Goal: Task Accomplishment & Management: Manage account settings

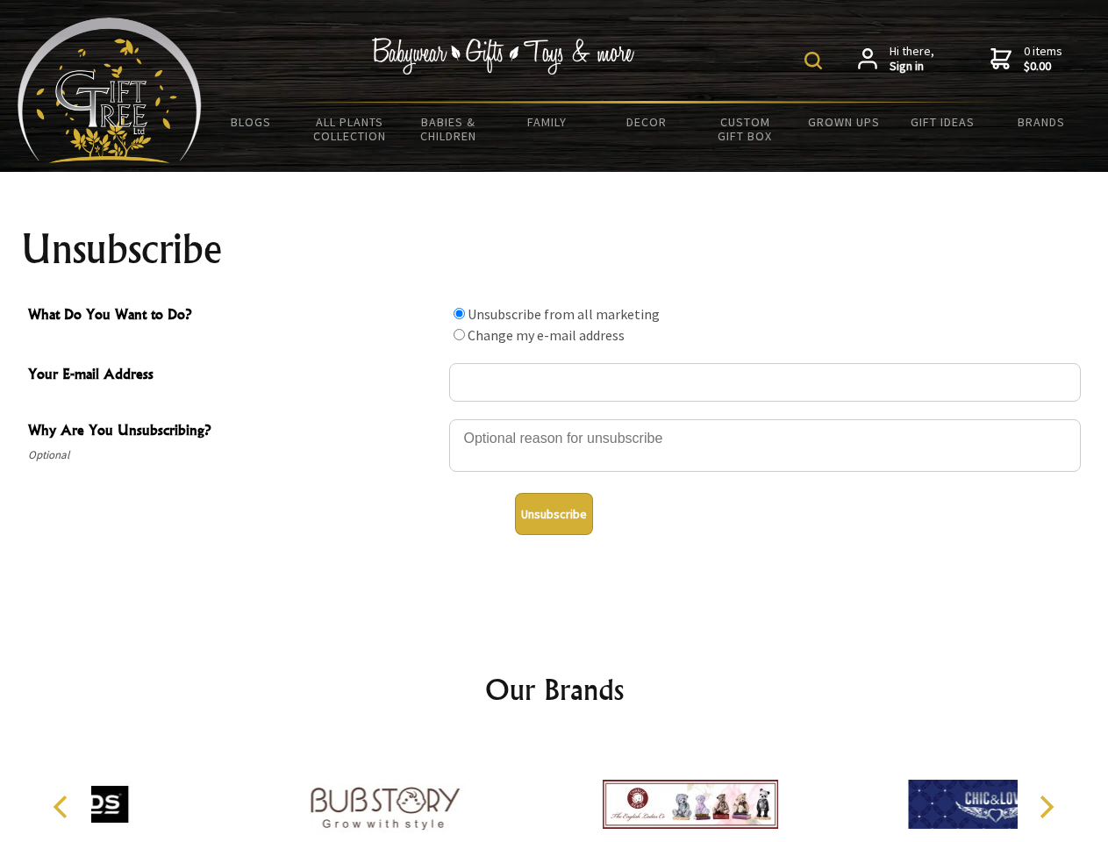
click at [816, 61] on img at bounding box center [814, 61] width 18 height 18
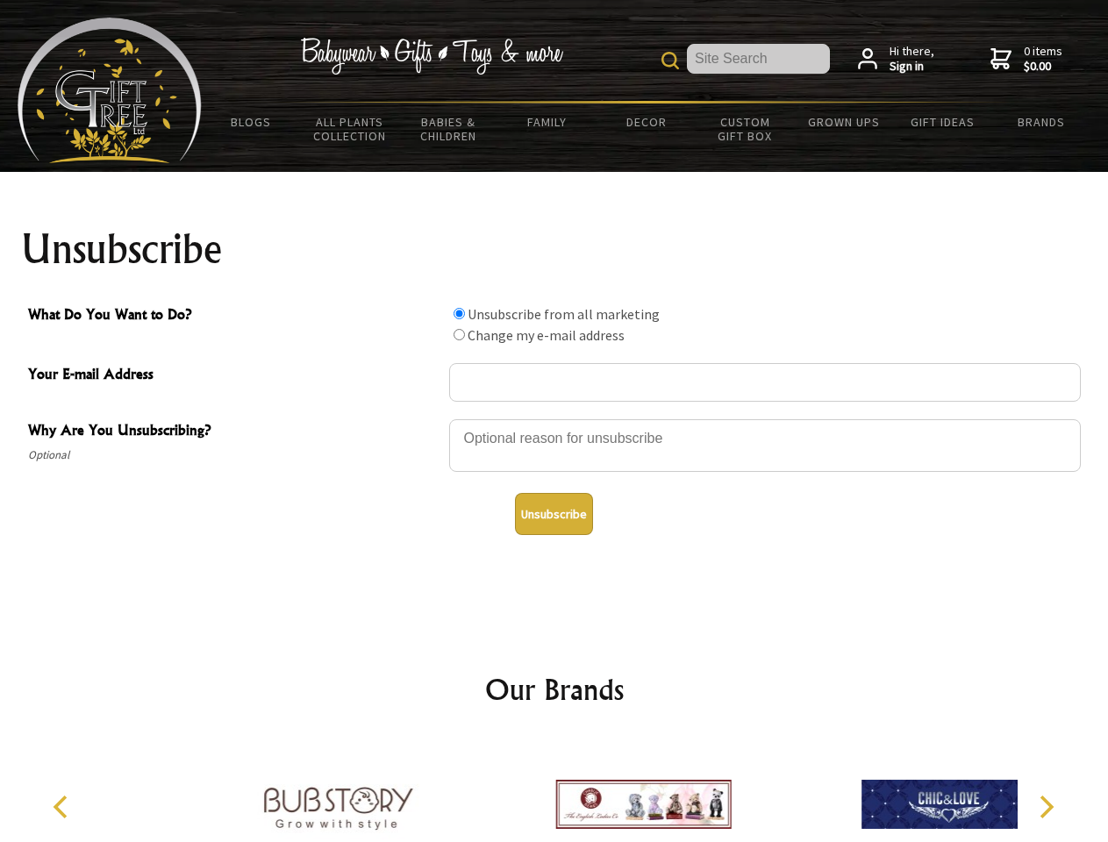
click at [555, 419] on div at bounding box center [765, 448] width 632 height 61
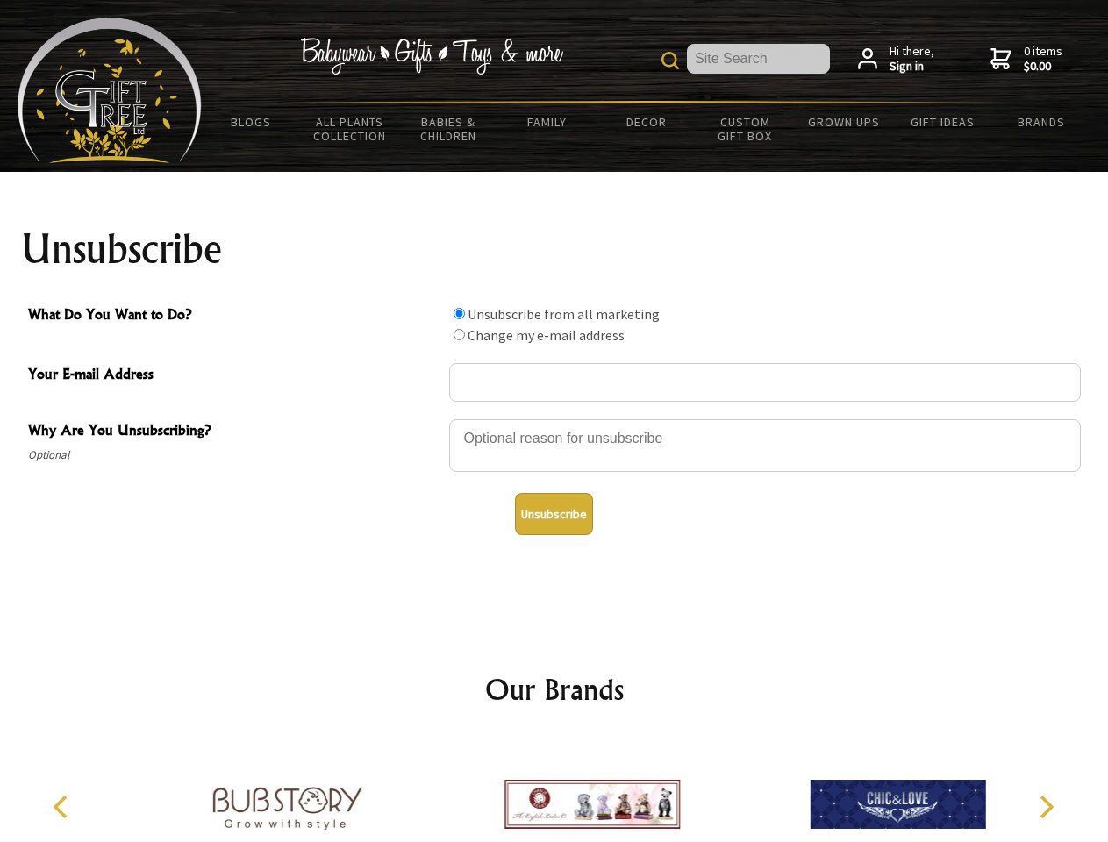
click at [459, 313] on input "What Do You Want to Do?" at bounding box center [459, 313] width 11 height 11
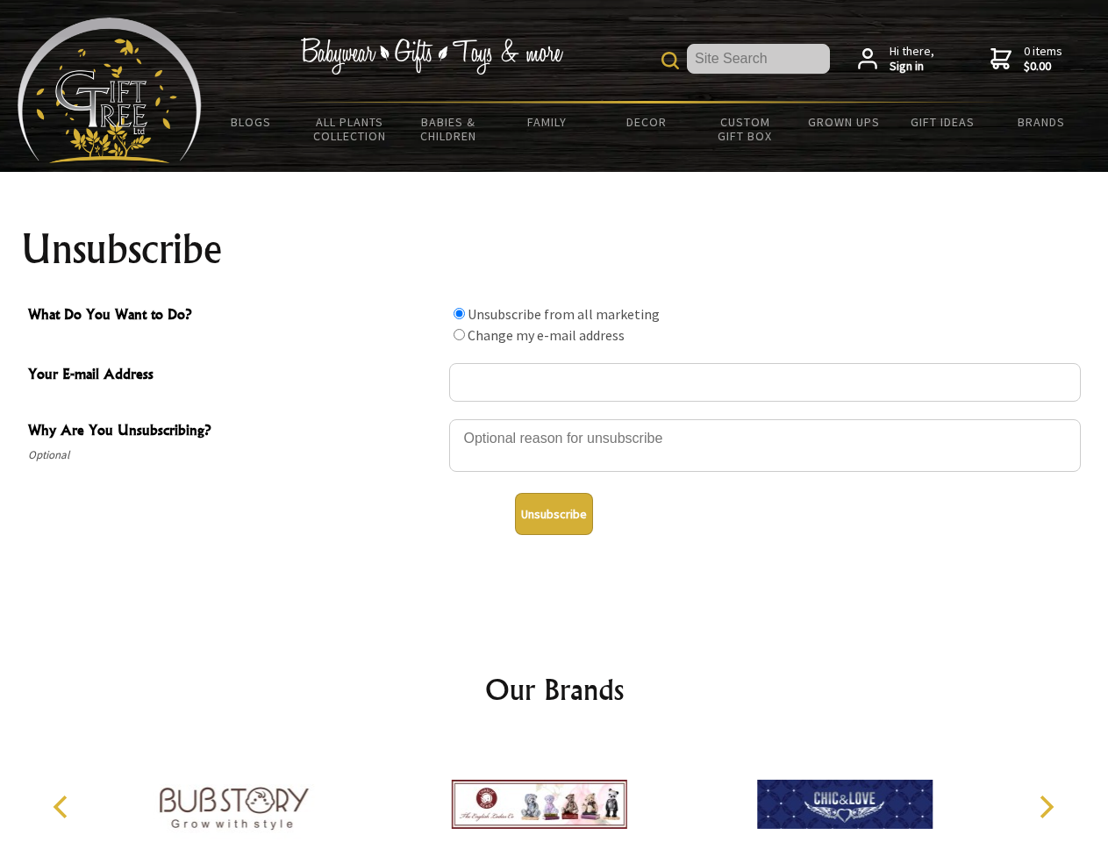
click at [459, 334] on input "What Do You Want to Do?" at bounding box center [459, 334] width 11 height 11
radio input "true"
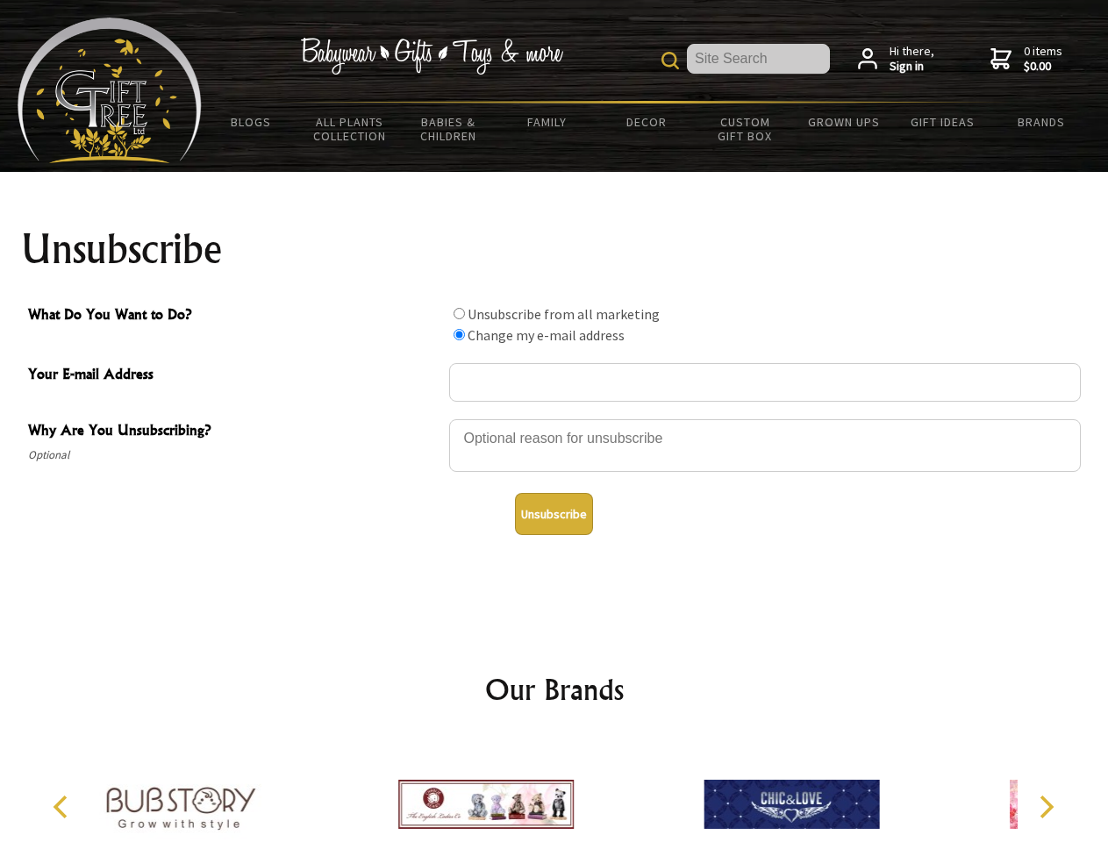
click at [554, 514] on button "Unsubscribe" at bounding box center [554, 514] width 78 height 42
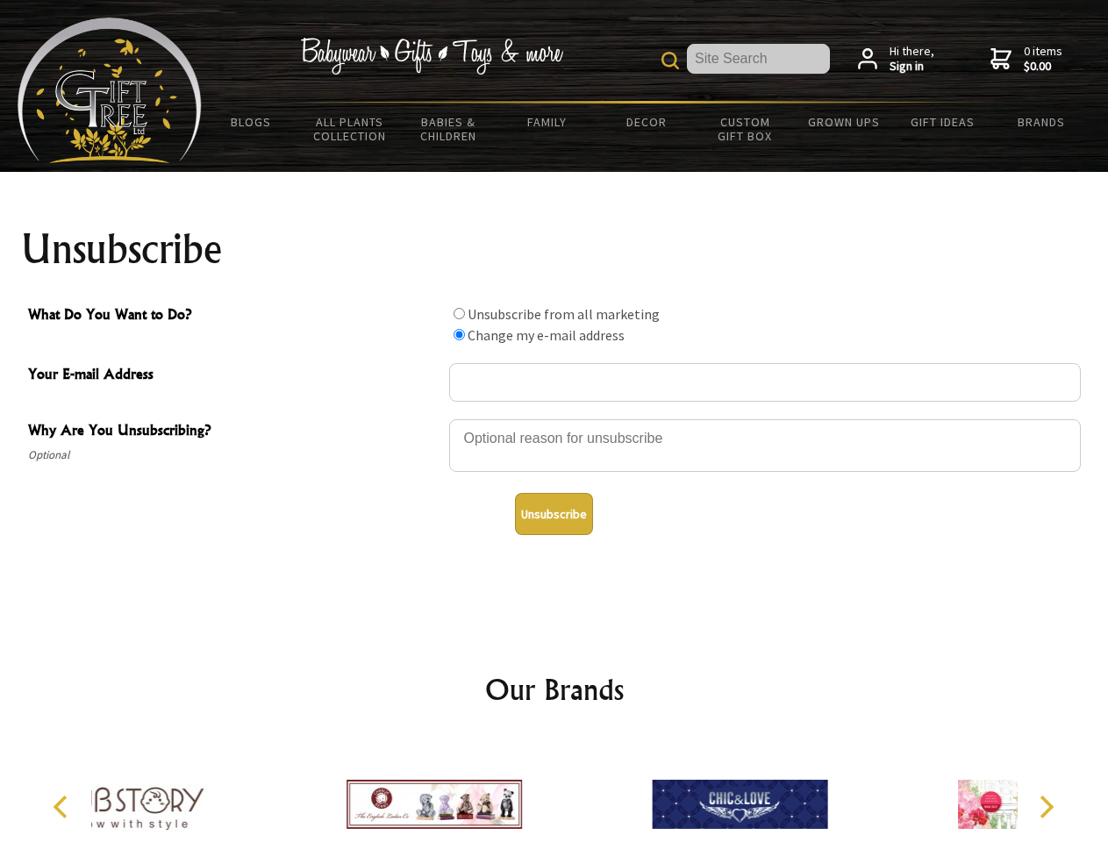
click at [587, 791] on div at bounding box center [739, 807] width 305 height 137
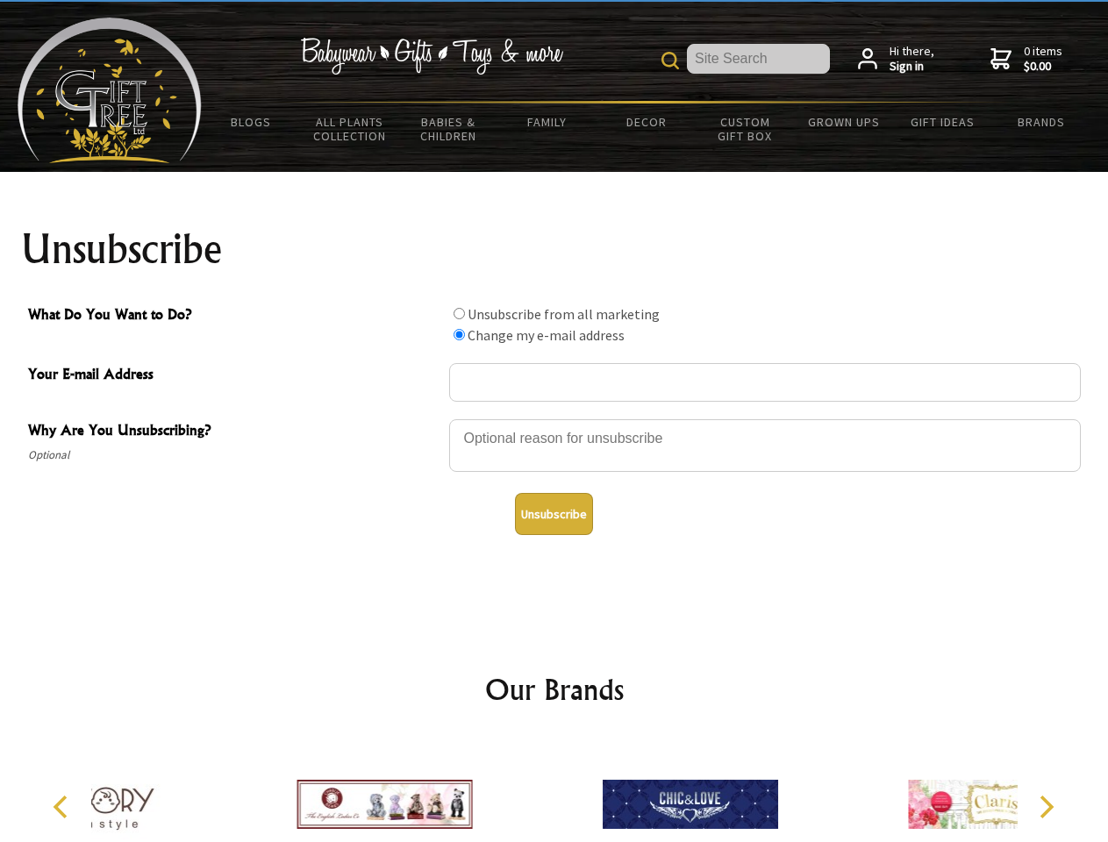
click at [63, 807] on icon "Previous" at bounding box center [62, 807] width 23 height 23
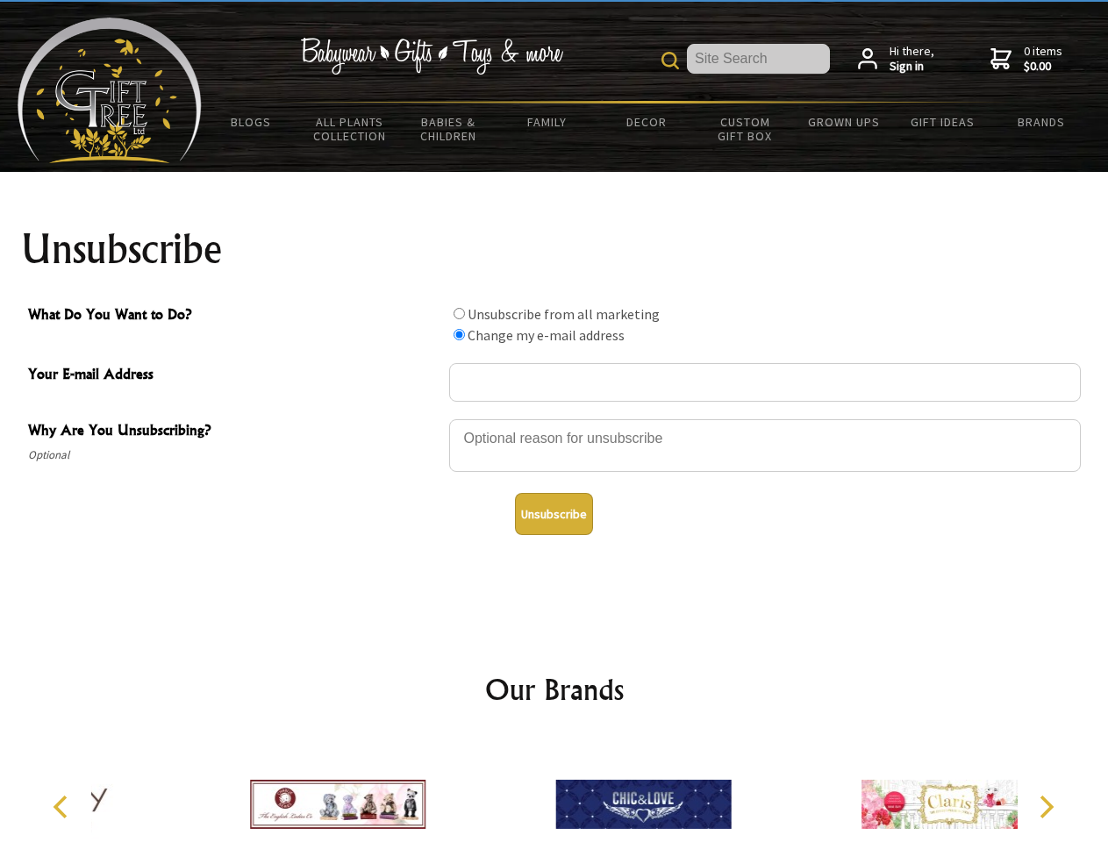
click at [1046, 807] on icon "Next" at bounding box center [1045, 807] width 23 height 23
